Goal: Book appointment/travel/reservation

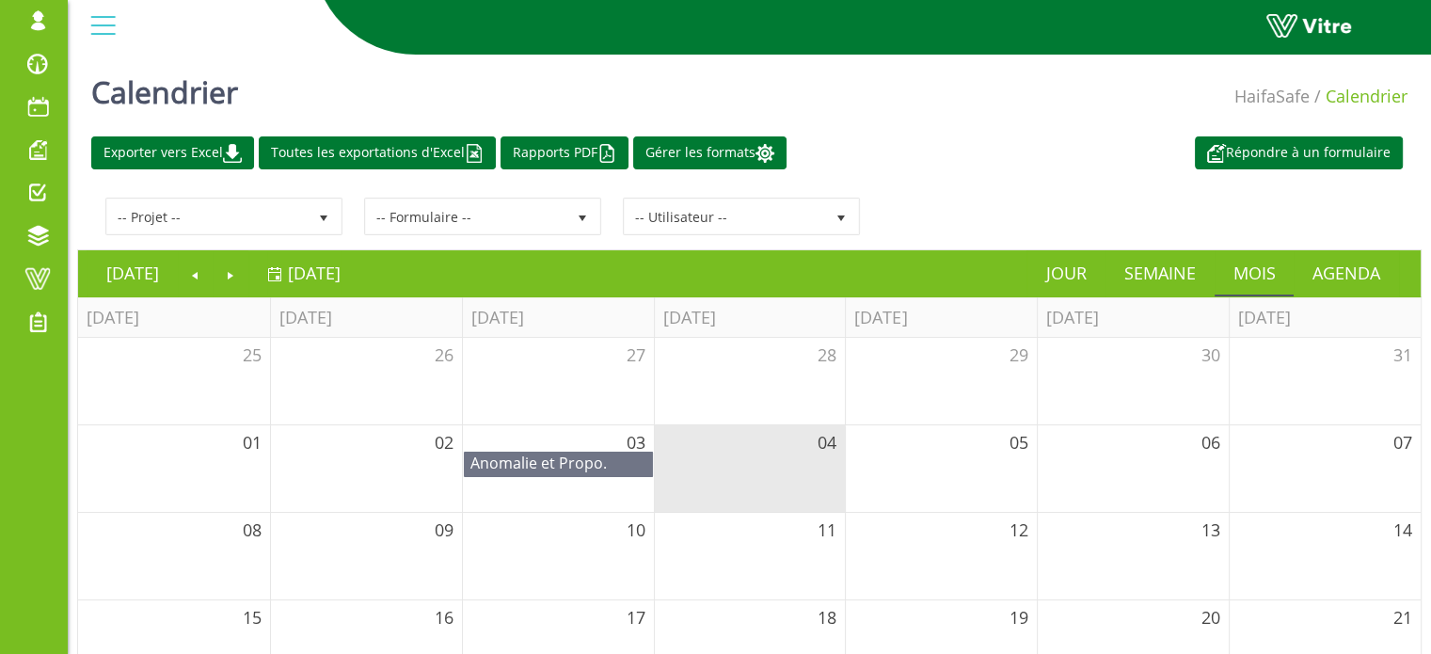
click at [1043, 146] on div "Répondre à un formulaire Exporter vers Excel Toutes les exportations d'Excel Ra…" at bounding box center [749, 152] width 1344 height 33
click at [40, 278] on span at bounding box center [37, 278] width 47 height 23
click at [990, 120] on div "Calendrier HaifaSafe Calendrier" at bounding box center [749, 87] width 1363 height 80
click at [26, 279] on span at bounding box center [37, 278] width 47 height 23
click at [40, 279] on span at bounding box center [37, 278] width 47 height 23
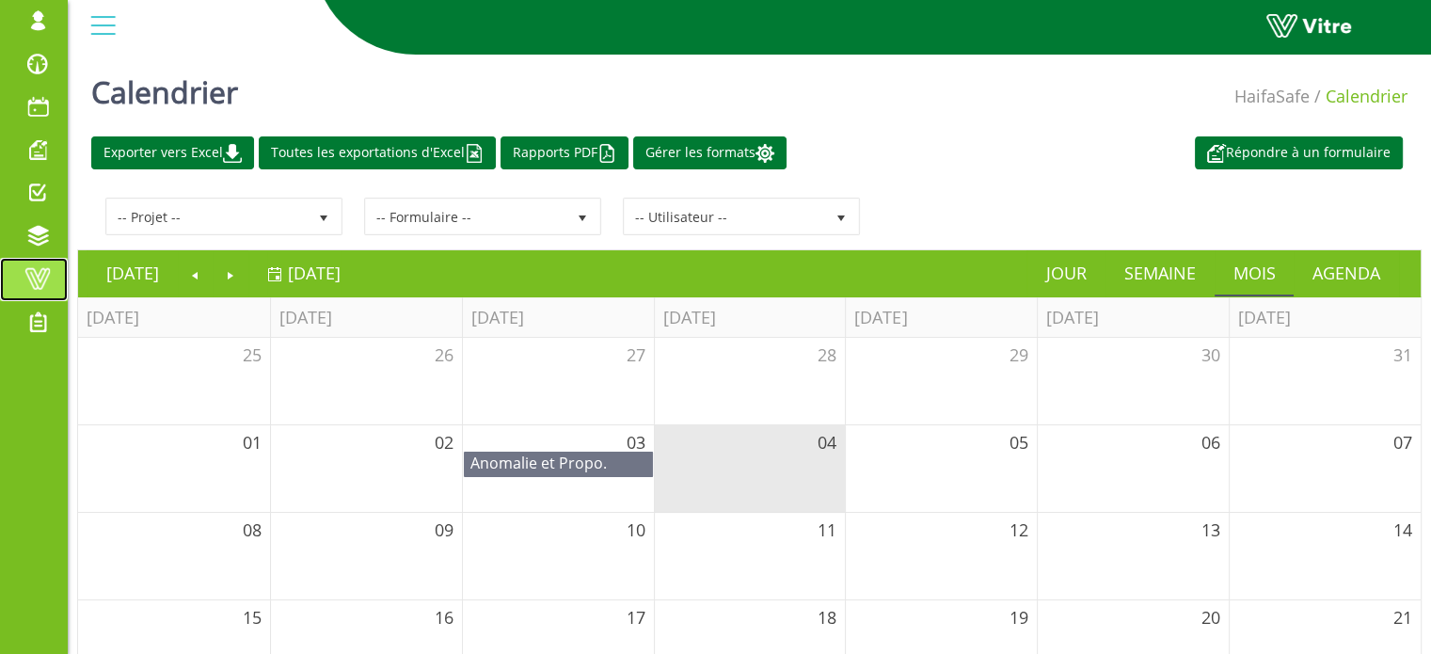
click at [45, 278] on span at bounding box center [37, 278] width 47 height 23
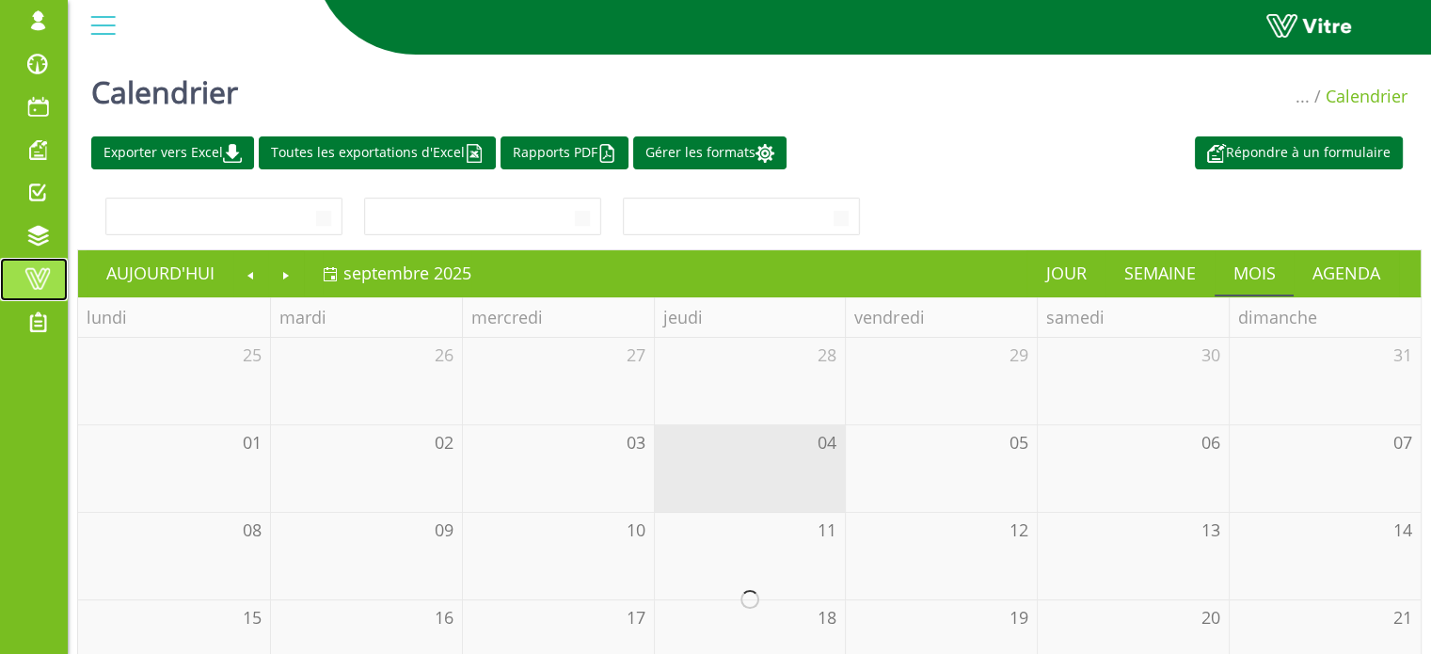
click at [42, 278] on span at bounding box center [37, 278] width 47 height 23
